Goal: Task Accomplishment & Management: Use online tool/utility

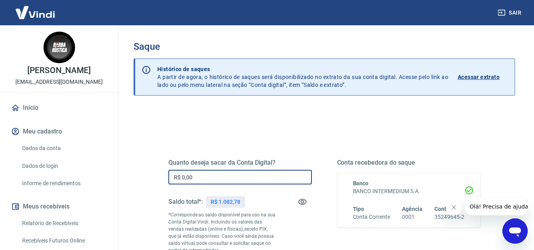
click at [207, 176] on input "R$ 0,00" at bounding box center [239, 177] width 143 height 15
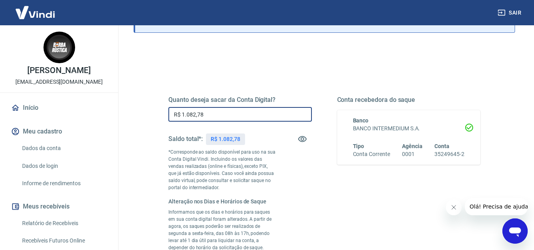
scroll to position [119, 0]
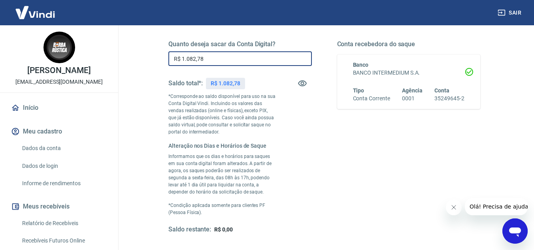
type input "R$ 1.082,78"
click at [454, 212] on button "Fechar mensagem da empresa" at bounding box center [453, 208] width 16 height 16
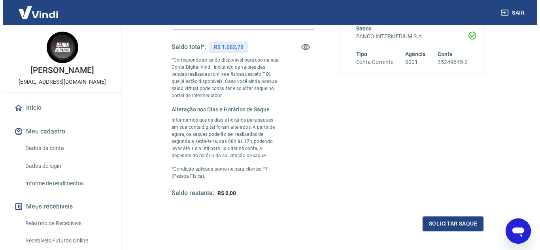
scroll to position [198, 0]
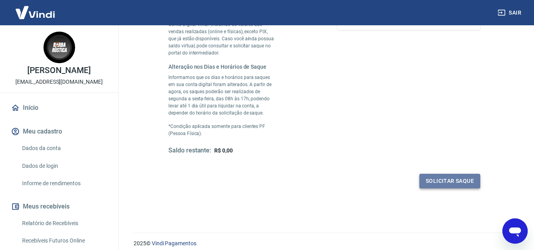
click at [439, 187] on button "Solicitar saque" at bounding box center [449, 181] width 61 height 15
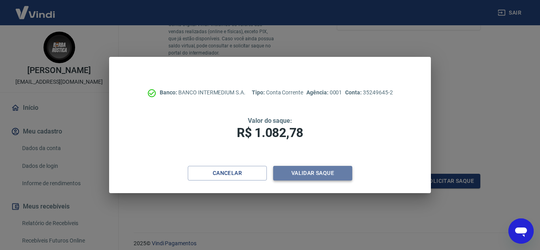
click at [295, 171] on button "Validar saque" at bounding box center [312, 173] width 79 height 15
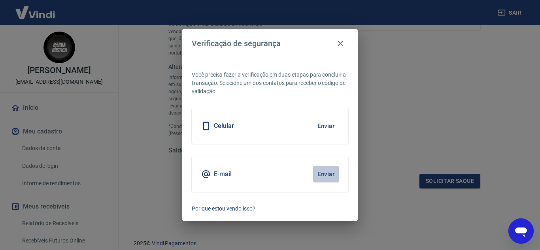
click at [326, 171] on button "Enviar" at bounding box center [326, 174] width 26 height 17
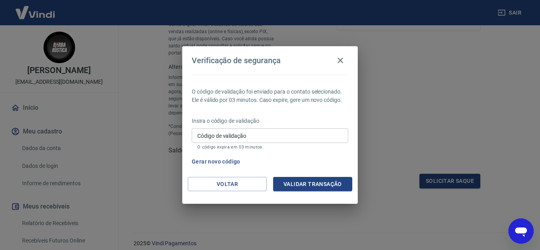
click at [301, 134] on input "Código de validação" at bounding box center [270, 135] width 156 height 15
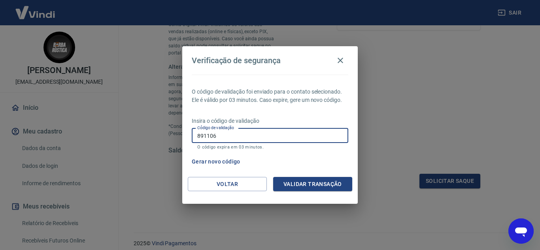
type input "891106"
click at [315, 182] on button "Validar transação" at bounding box center [312, 184] width 79 height 15
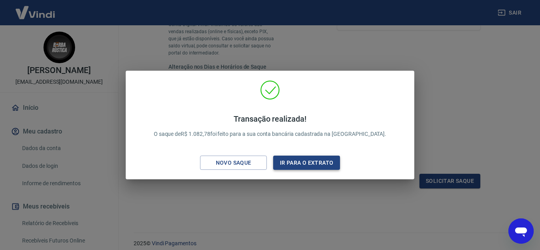
click at [310, 164] on button "Ir para o extrato" at bounding box center [306, 163] width 67 height 15
